Goal: Information Seeking & Learning: Learn about a topic

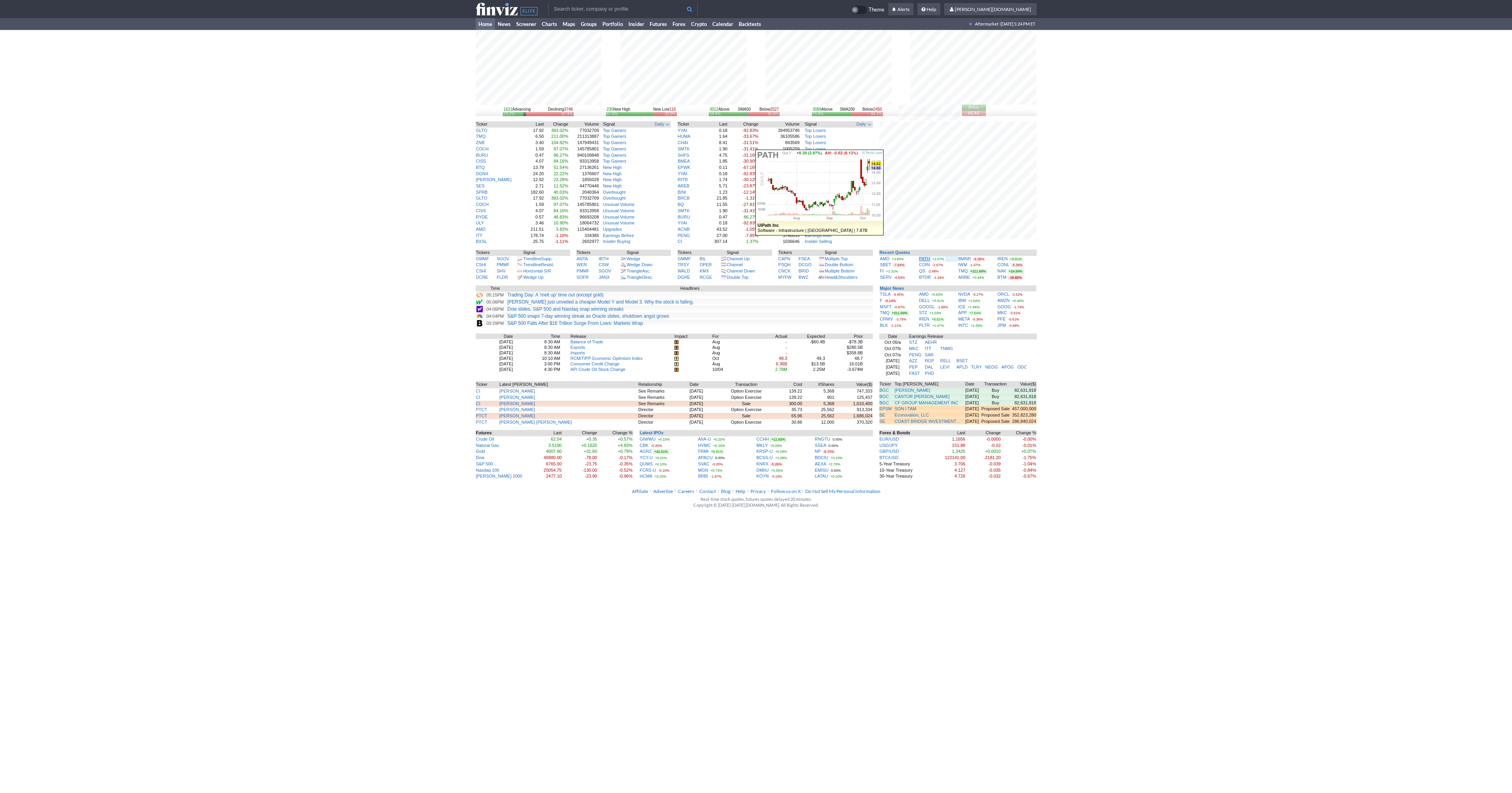
click at [924, 258] on link "PATH" at bounding box center [924, 258] width 11 height 4
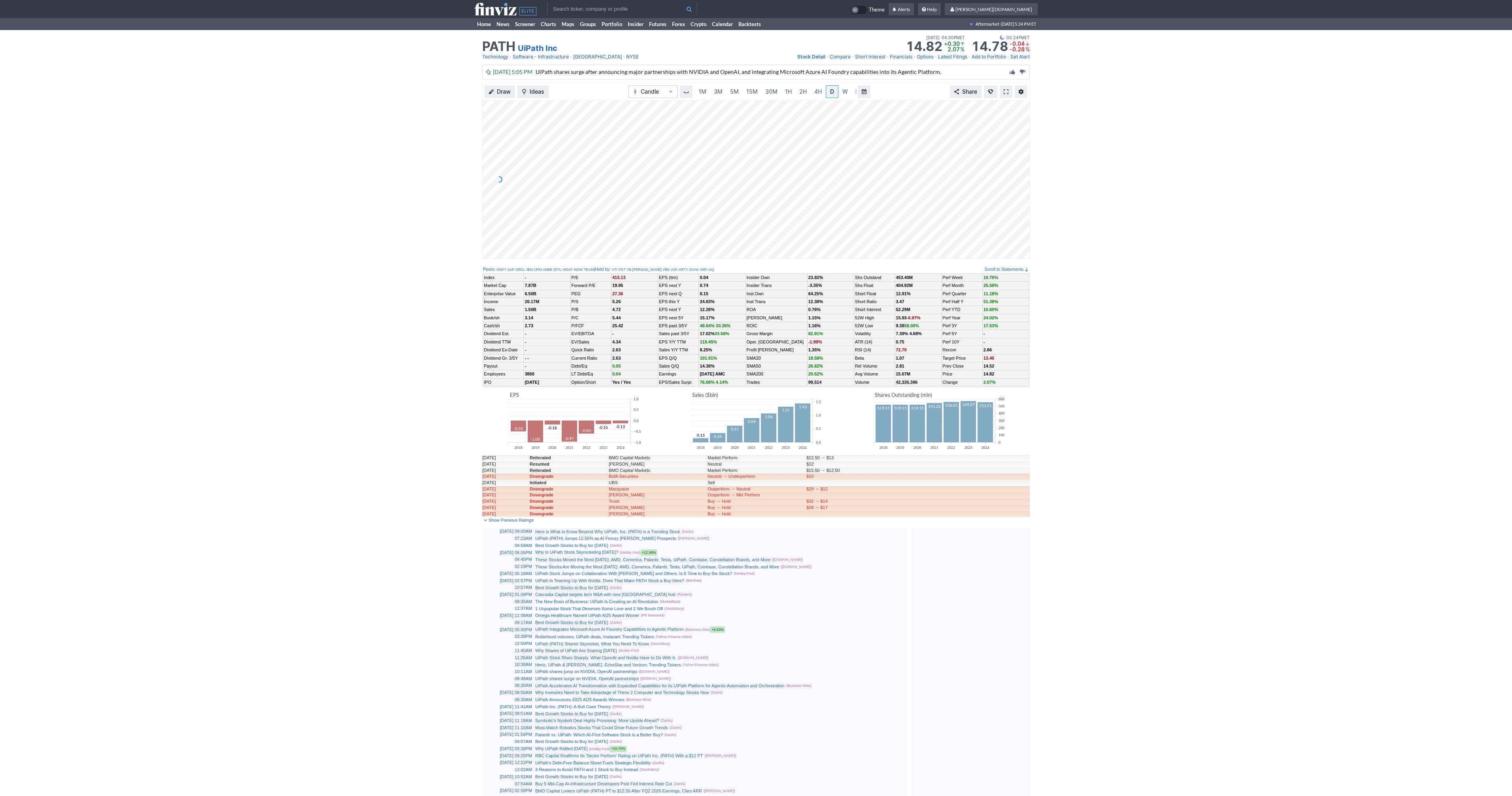
scroll to position [0, 8]
click at [1009, 92] on link at bounding box center [1006, 92] width 12 height 12
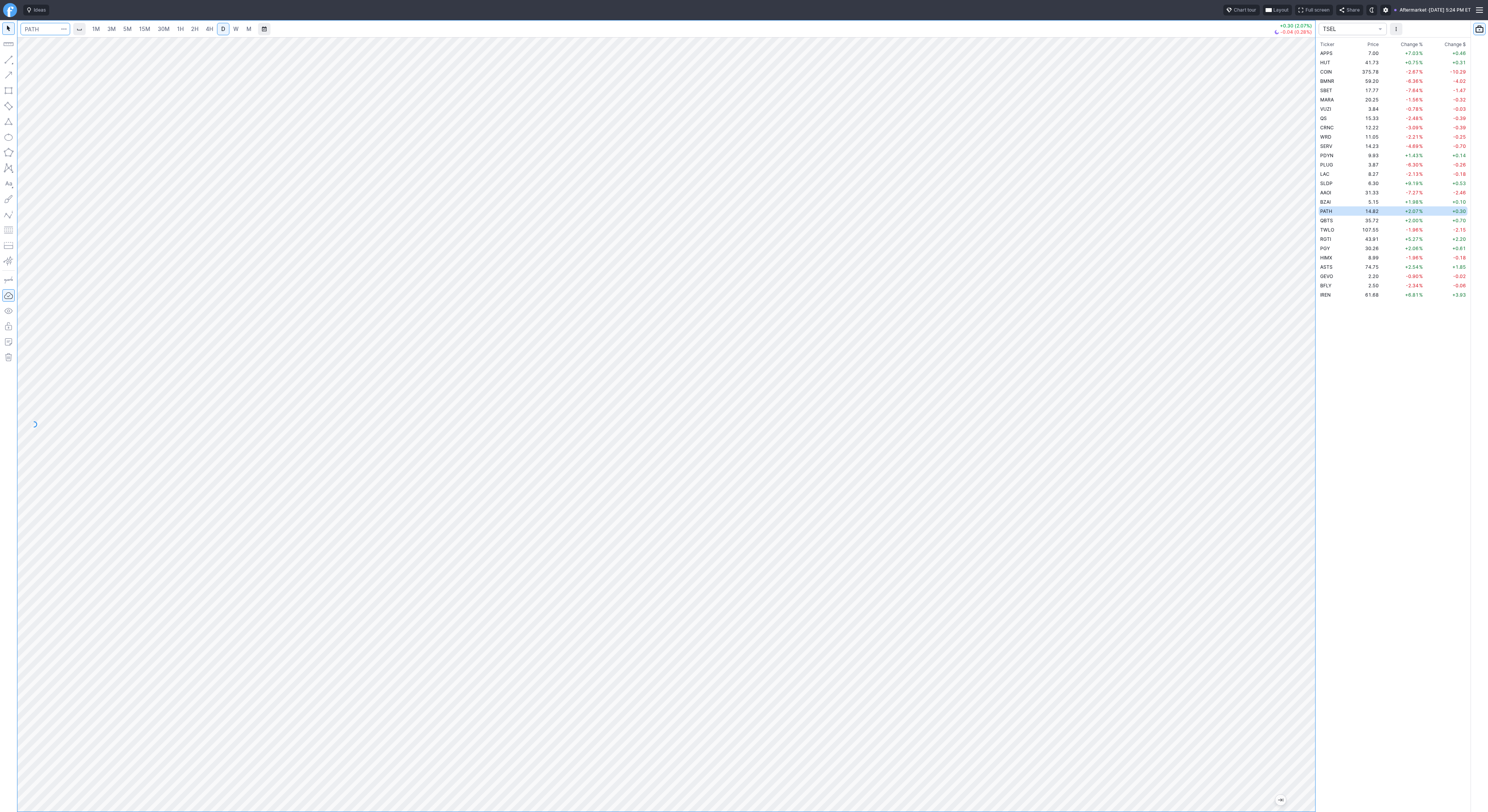
click at [31, 30] on input "Search" at bounding box center [45, 29] width 50 height 12
click at [28, 25] on input "Search" at bounding box center [45, 29] width 50 height 12
type input "baba"
click at [202, 31] on link "4H" at bounding box center [209, 29] width 14 height 12
drag, startPoint x: 7, startPoint y: 62, endPoint x: 16, endPoint y: 83, distance: 22.8
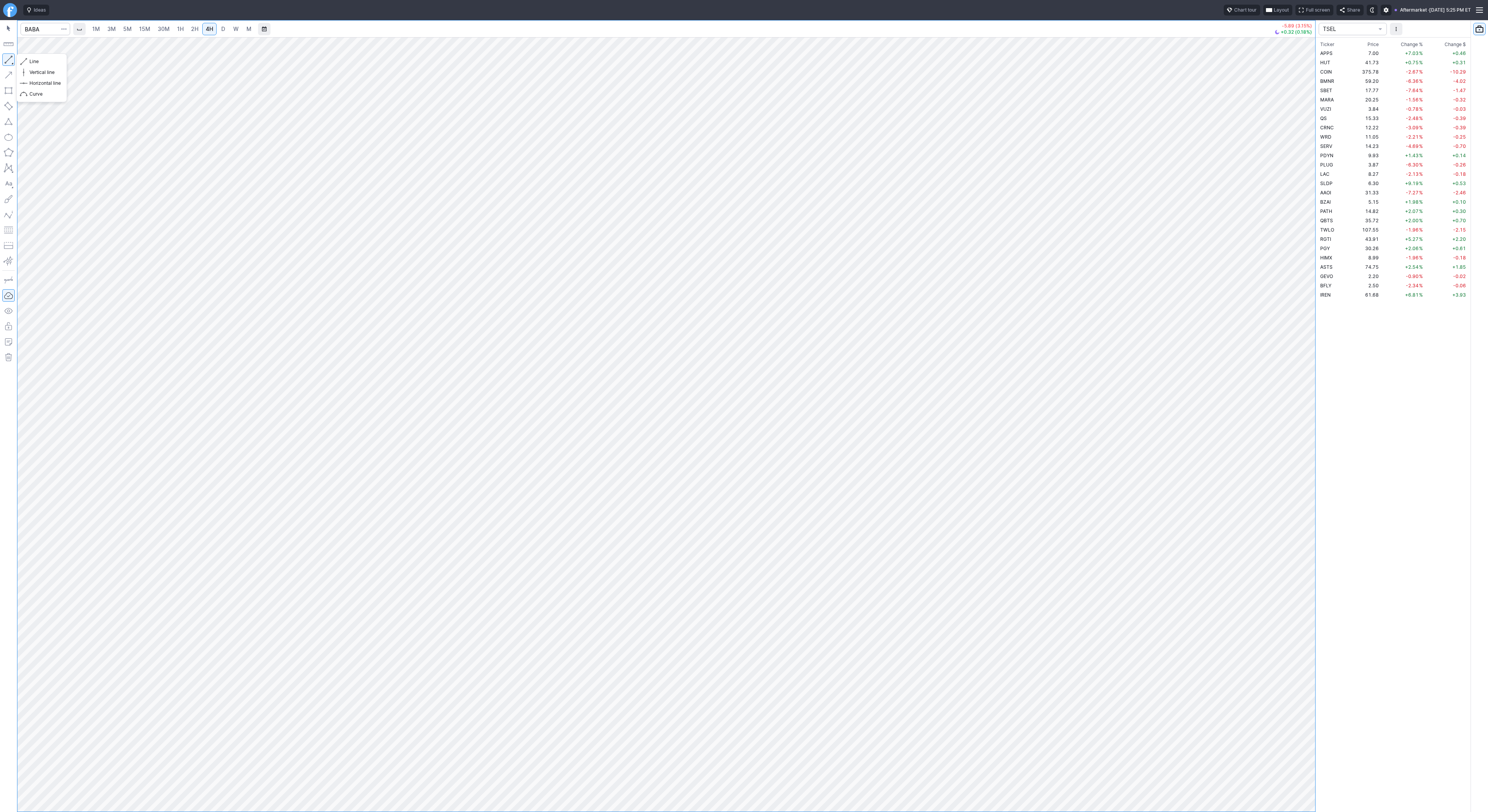
click at [7, 62] on button "button" at bounding box center [9, 59] width 12 height 12
drag, startPoint x: 27, startPoint y: 61, endPoint x: 45, endPoint y: 84, distance: 29.2
click at [28, 64] on button "Line" at bounding box center [42, 61] width 45 height 10
